Goal: Task Accomplishment & Management: Complete application form

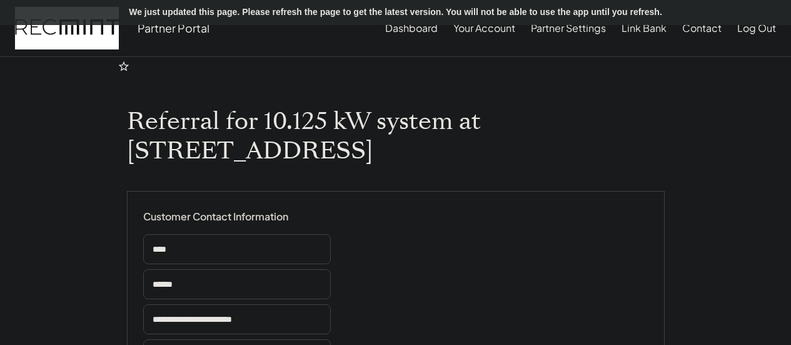
select select "**********"
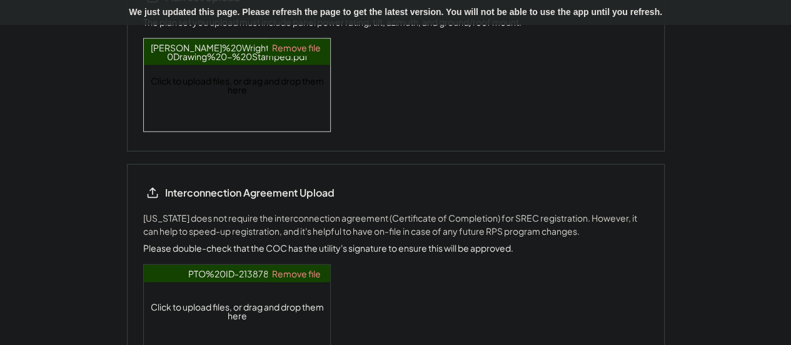
scroll to position [1814, 0]
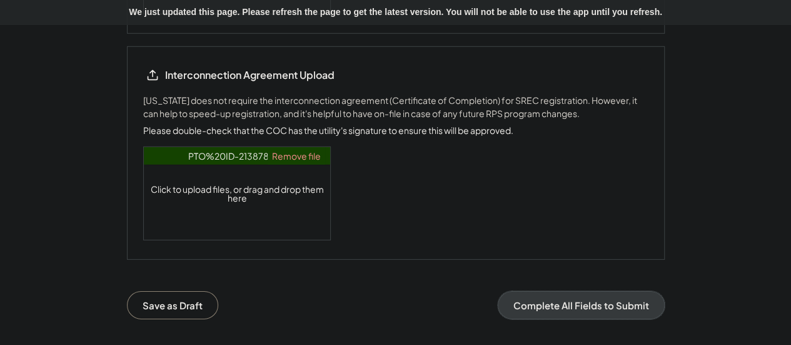
click at [568, 291] on button "Complete All Fields to Submit" at bounding box center [581, 305] width 167 height 28
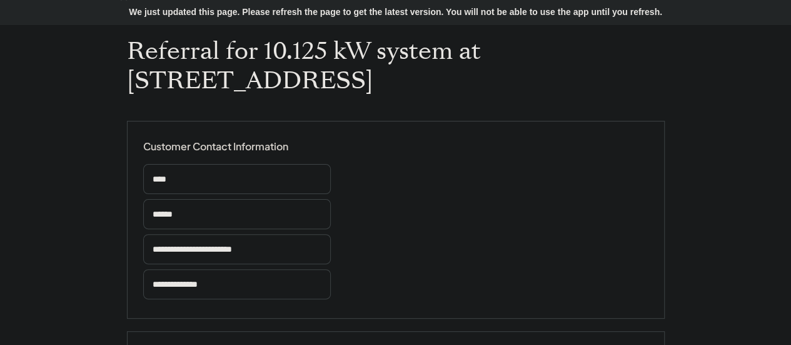
scroll to position [0, 0]
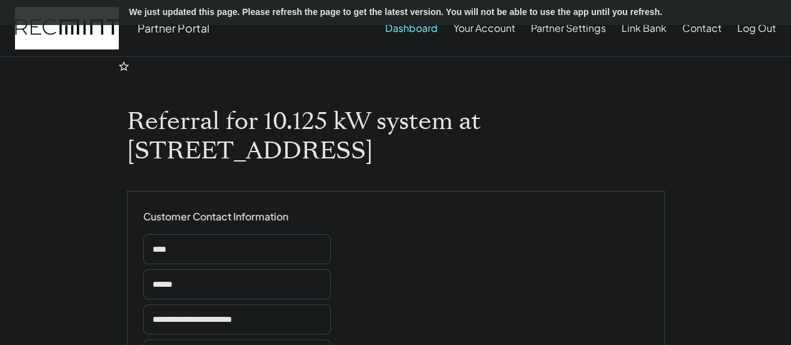
click at [410, 32] on button "Dashboard" at bounding box center [411, 28] width 53 height 25
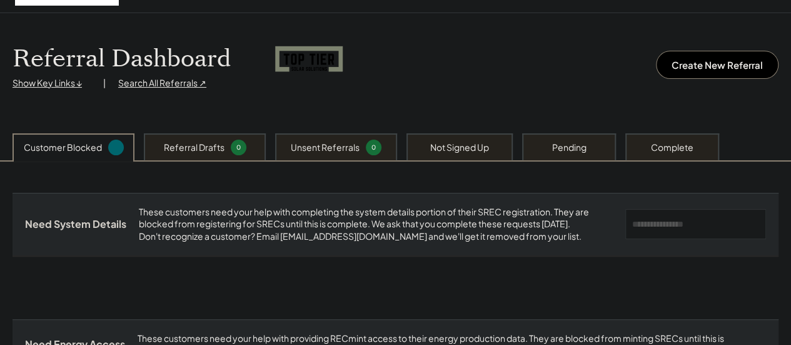
scroll to position [63, 0]
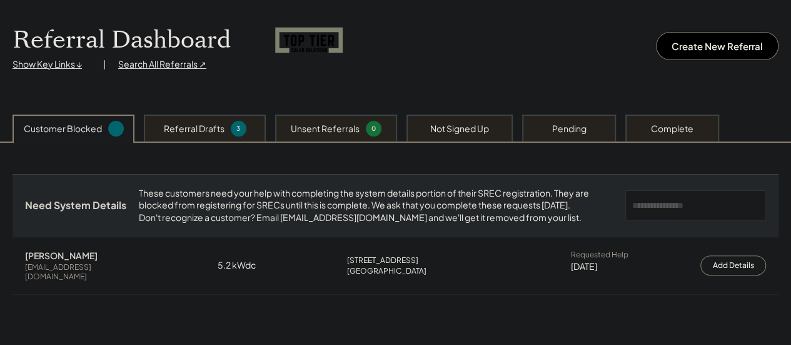
click at [219, 131] on div "Referral Drafts" at bounding box center [194, 129] width 61 height 13
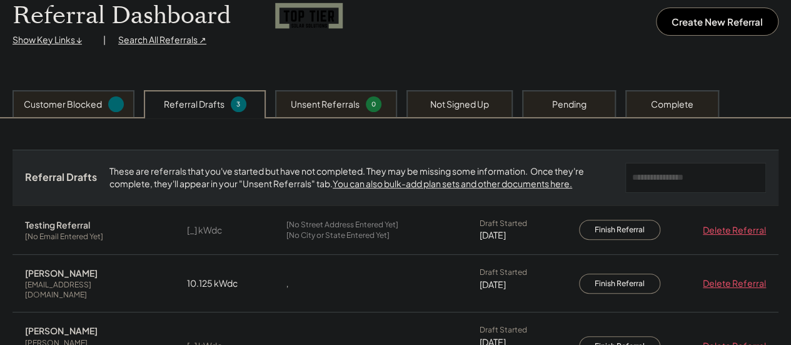
scroll to position [125, 0]
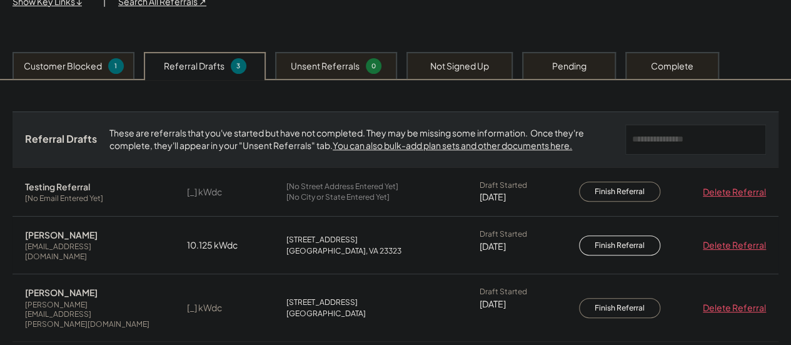
click at [634, 241] on button "Finish Referral" at bounding box center [619, 245] width 81 height 20
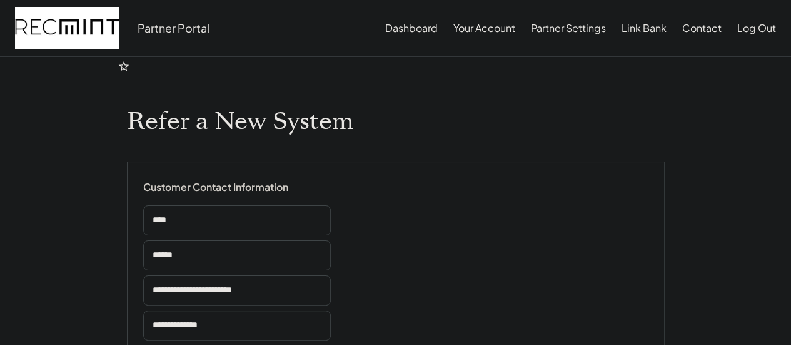
type input "******"
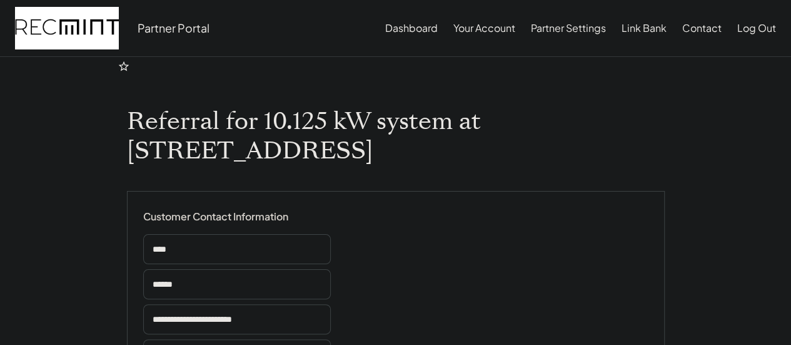
select select "**********"
click at [396, 27] on button "Dashboard" at bounding box center [411, 28] width 53 height 25
select select
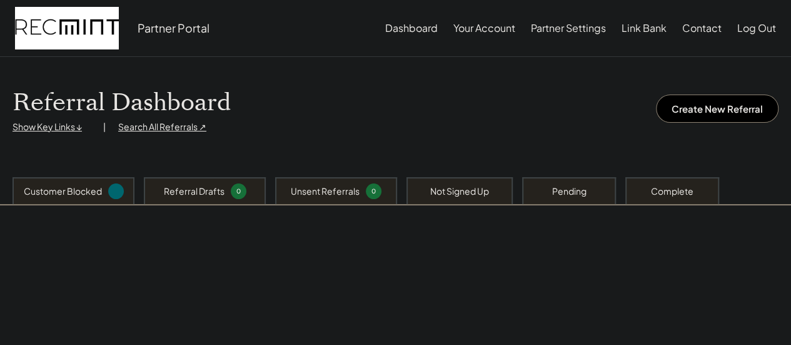
click at [751, 23] on button "Log Out" at bounding box center [756, 28] width 39 height 25
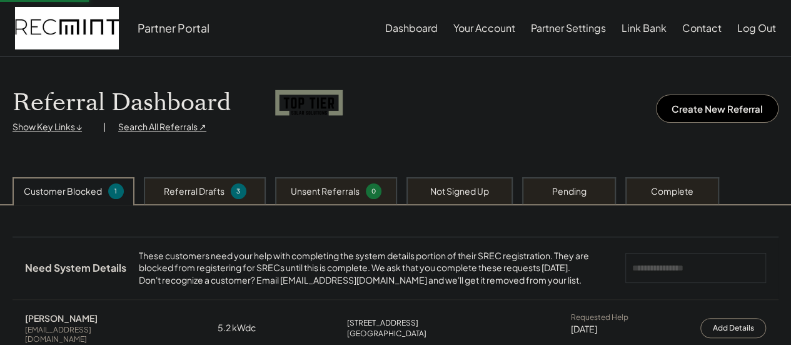
click at [751, 31] on button "Log Out" at bounding box center [756, 28] width 39 height 25
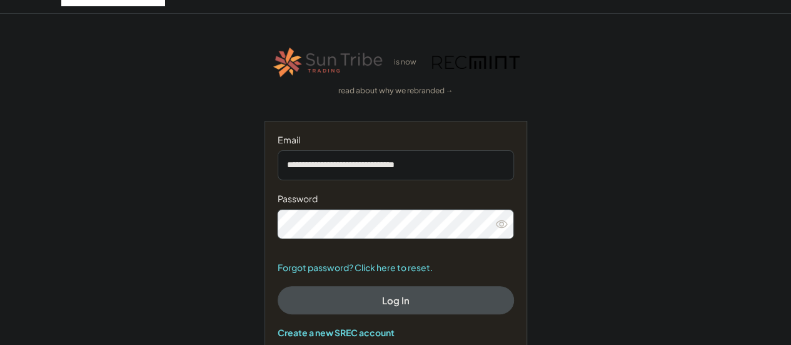
scroll to position [63, 0]
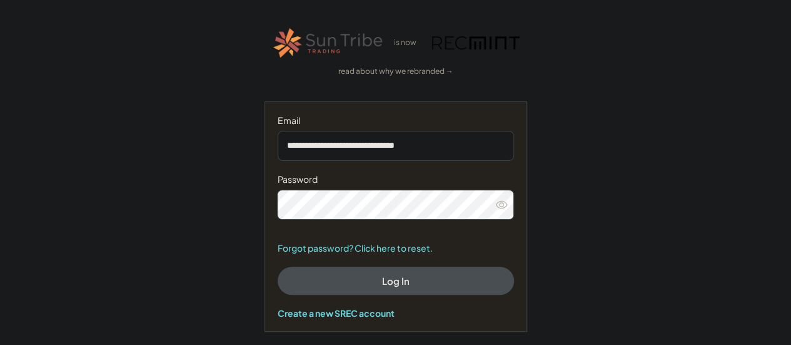
click at [354, 288] on button "Log In" at bounding box center [396, 280] width 236 height 28
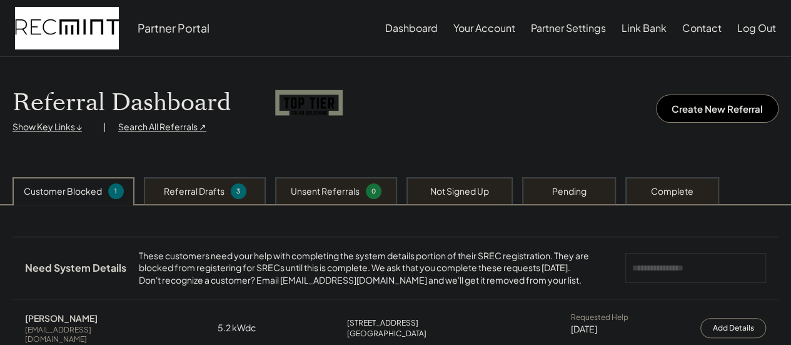
scroll to position [63, 0]
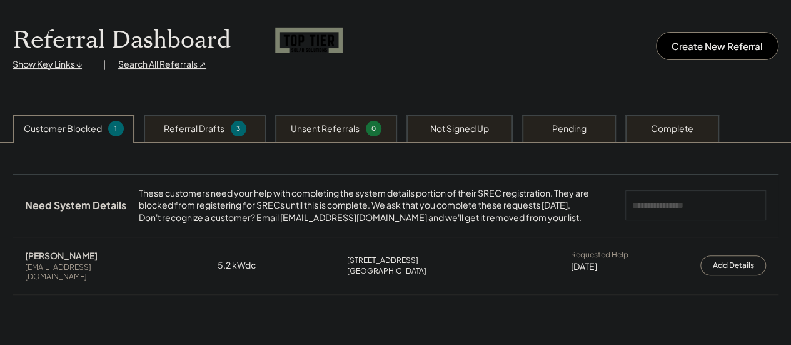
click at [220, 124] on div "Referral Drafts" at bounding box center [194, 129] width 61 height 13
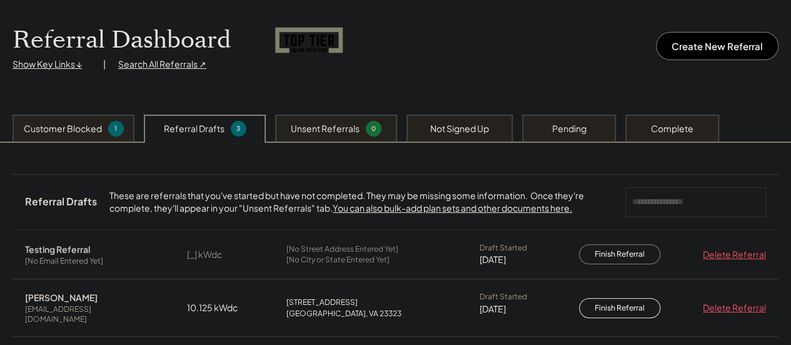
click at [622, 305] on button "Finish Referral" at bounding box center [619, 308] width 81 height 20
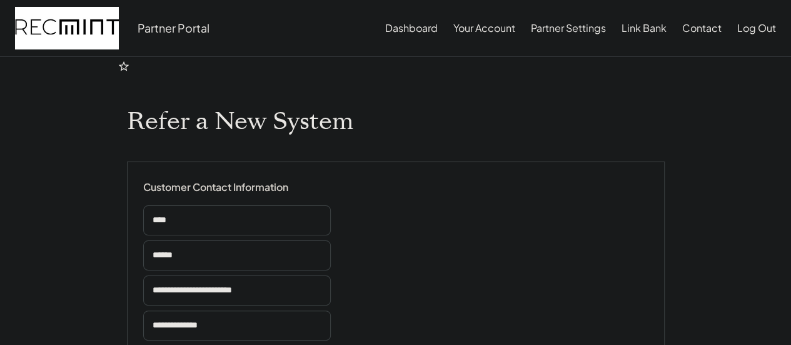
select select "**********"
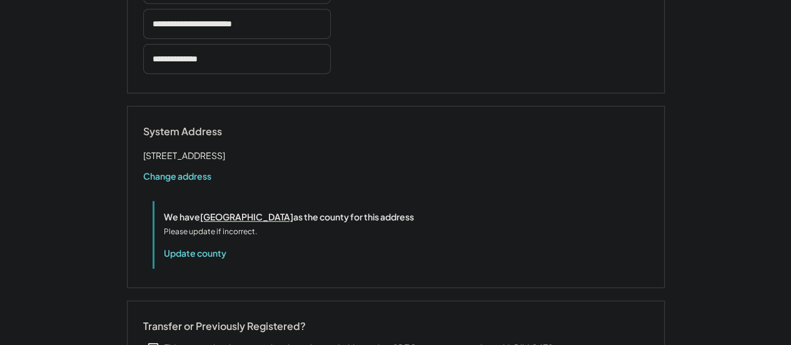
select select "**********"
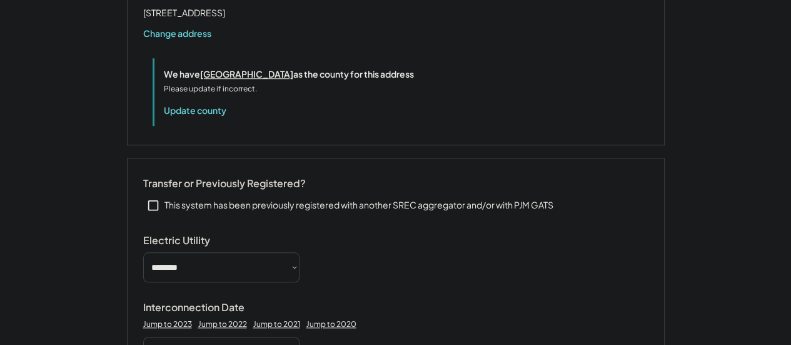
select select "**********"
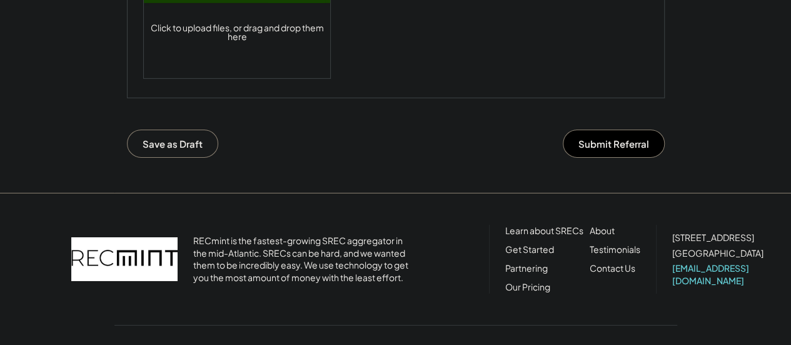
scroll to position [2001, 0]
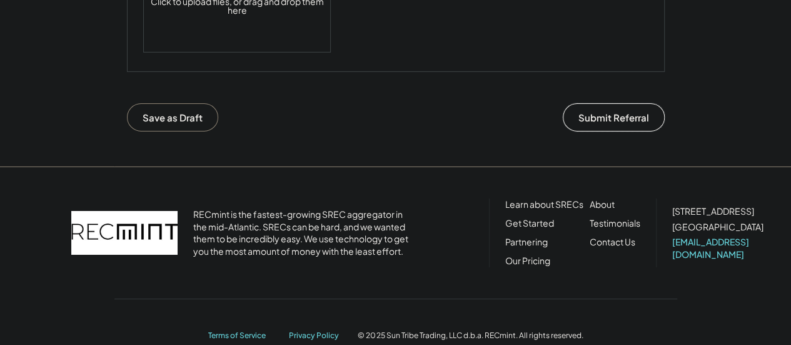
click at [635, 103] on button "Submit Referral" at bounding box center [614, 117] width 102 height 28
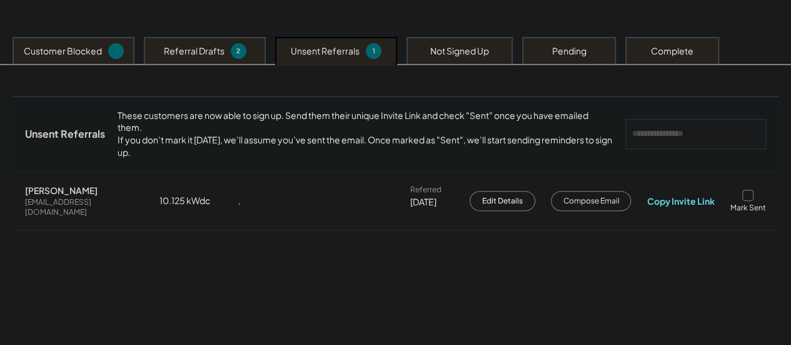
scroll to position [250, 0]
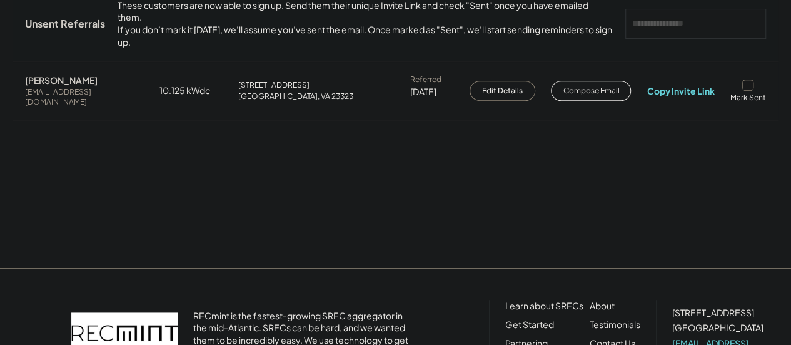
click at [584, 93] on button "Compose Email" at bounding box center [591, 91] width 80 height 20
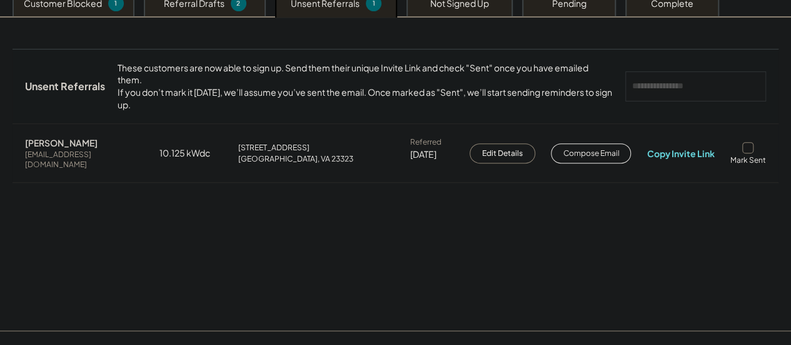
click at [606, 163] on button "Compose Email" at bounding box center [591, 153] width 80 height 20
click at [753, 153] on div at bounding box center [747, 147] width 11 height 11
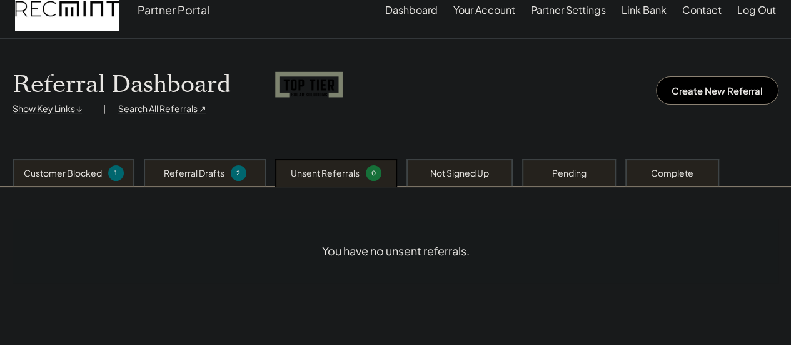
scroll to position [0, 0]
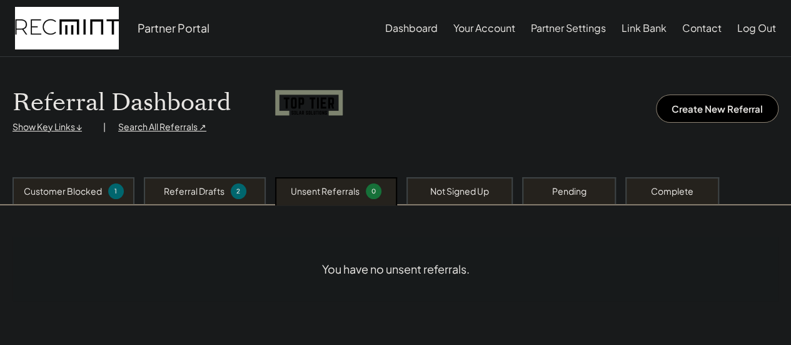
click at [227, 192] on div "Referral Drafts 2" at bounding box center [205, 190] width 122 height 27
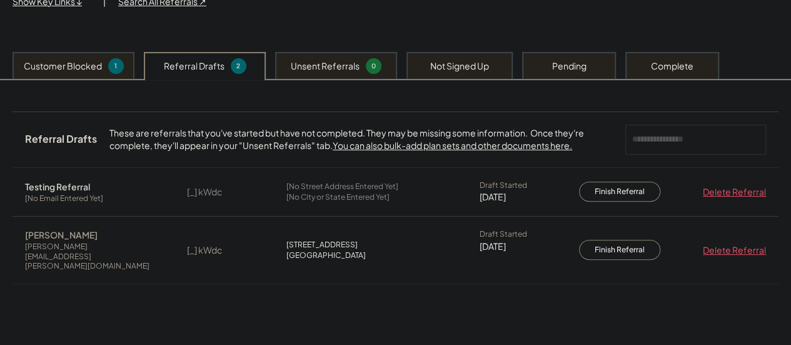
scroll to position [63, 0]
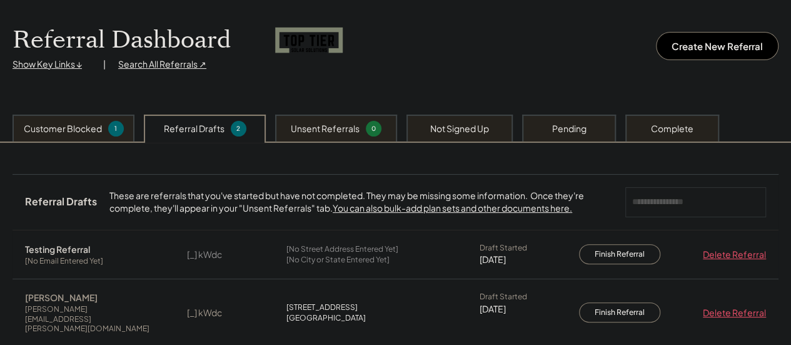
click at [724, 254] on div "Delete Referral" at bounding box center [731, 254] width 69 height 13
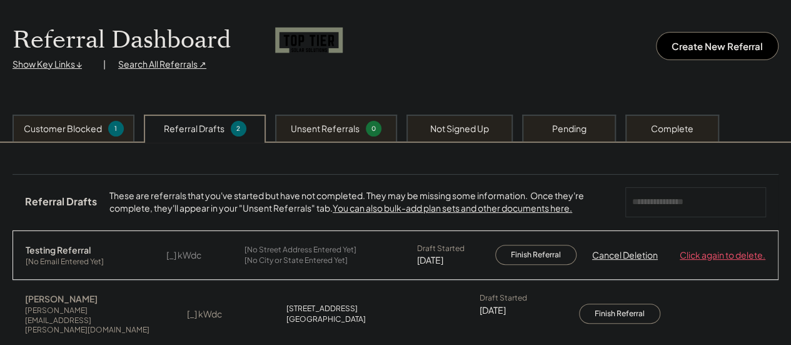
click at [718, 255] on div "Click again to delete." at bounding box center [723, 255] width 86 height 13
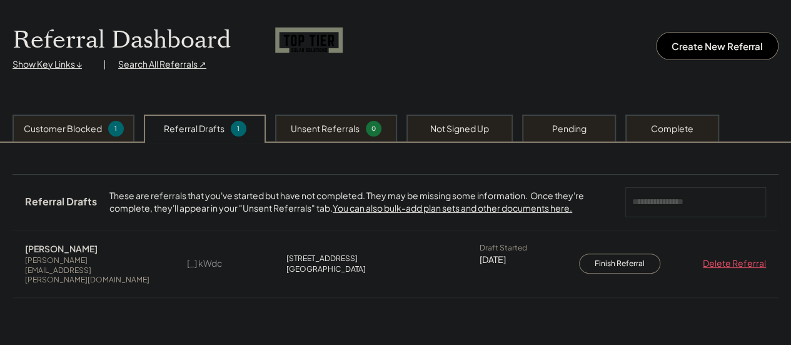
click at [67, 131] on div "Customer Blocked" at bounding box center [63, 129] width 78 height 13
